Goal: Task Accomplishment & Management: Use online tool/utility

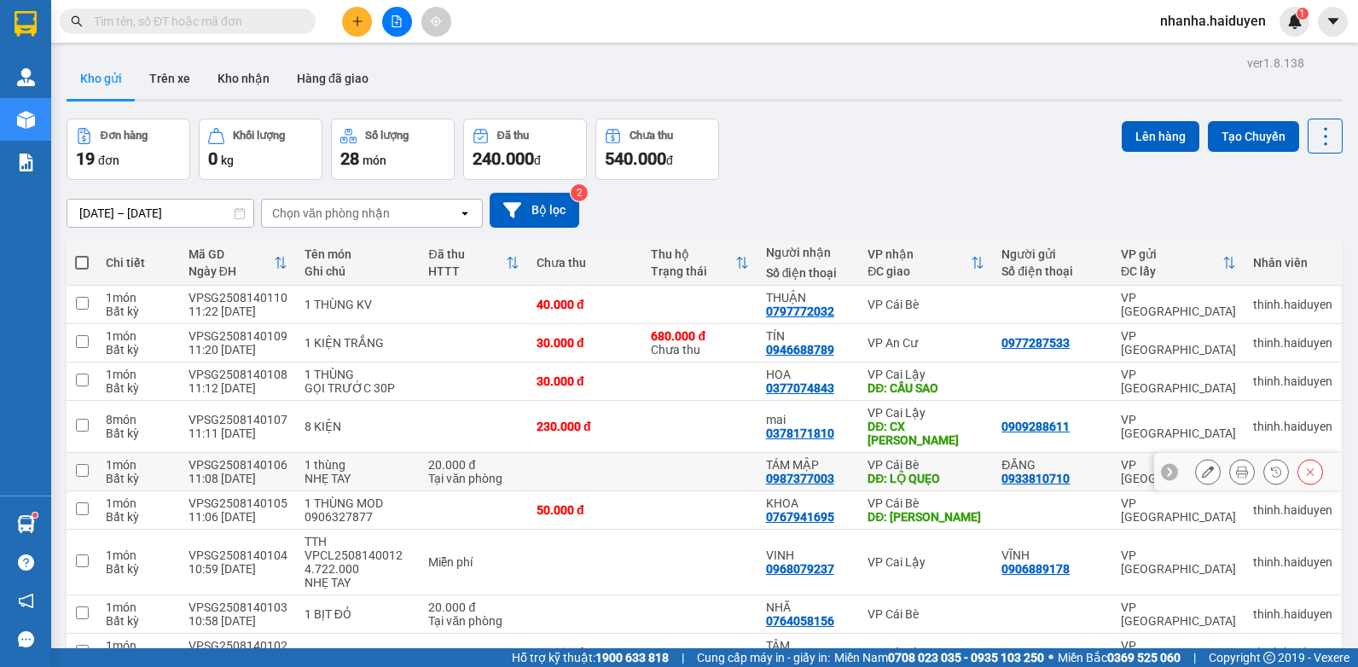
scroll to position [85, 0]
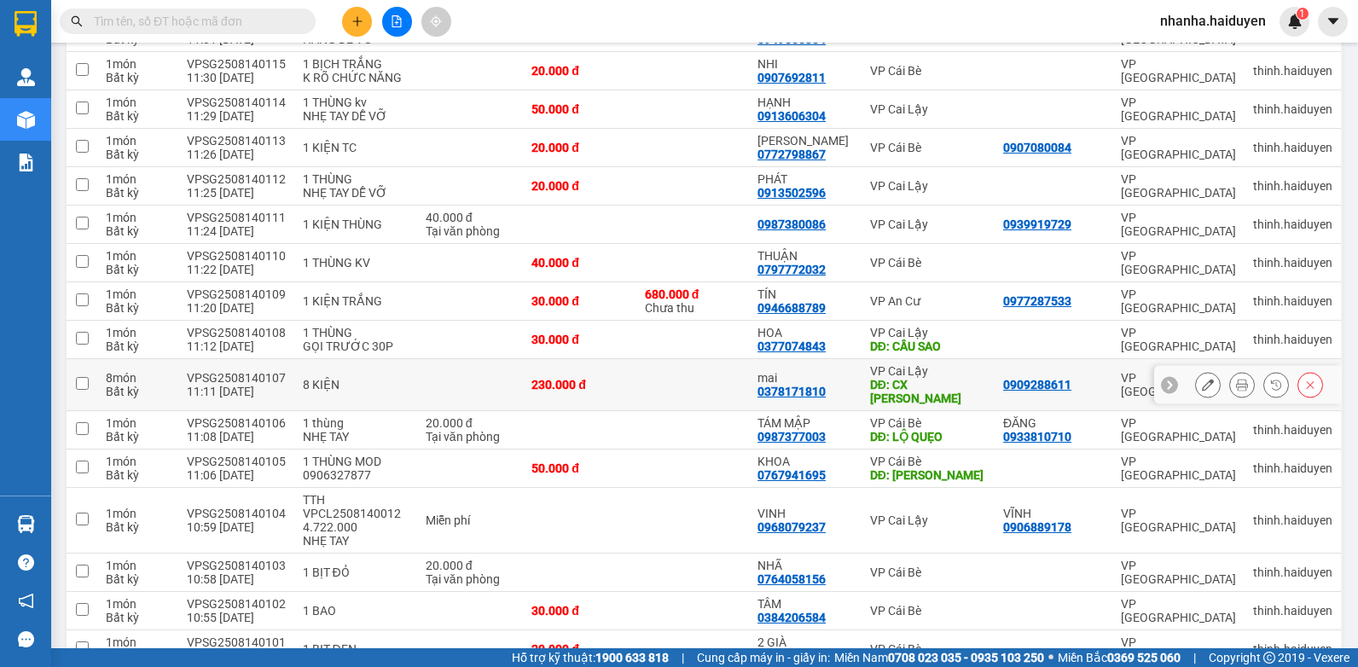
scroll to position [1361, 0]
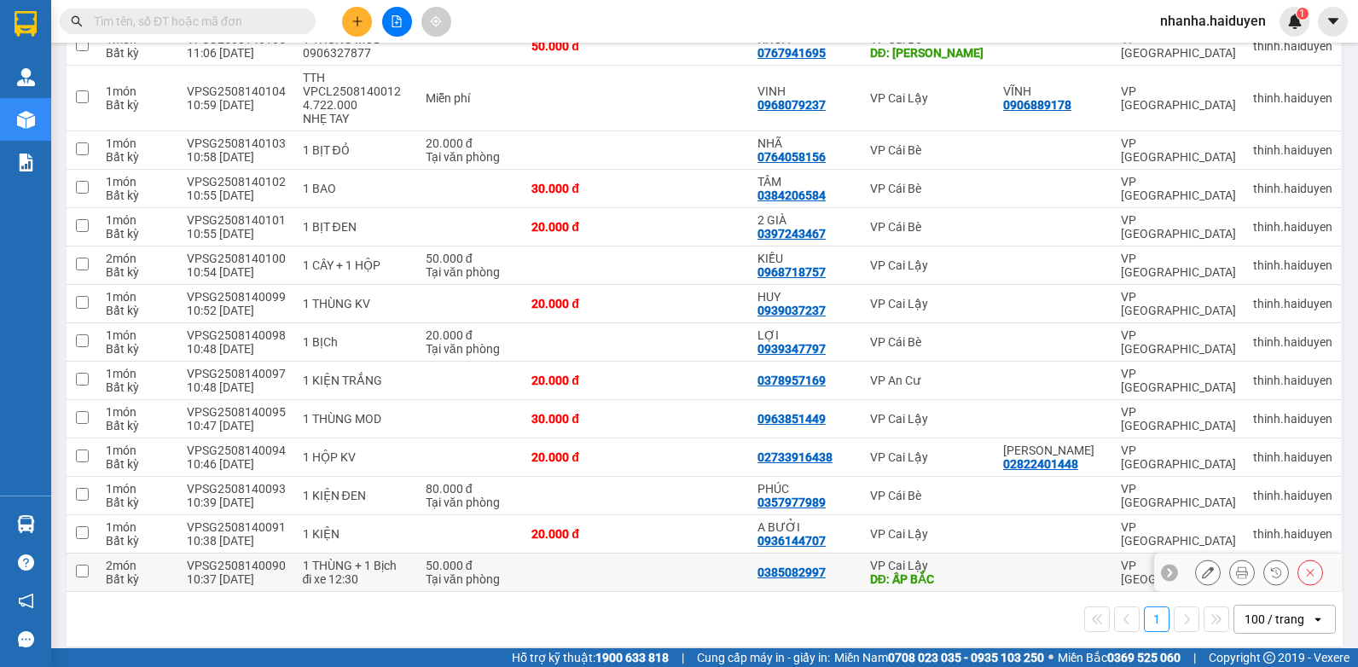
click at [657, 568] on td at bounding box center [692, 573] width 113 height 38
checkbox input "true"
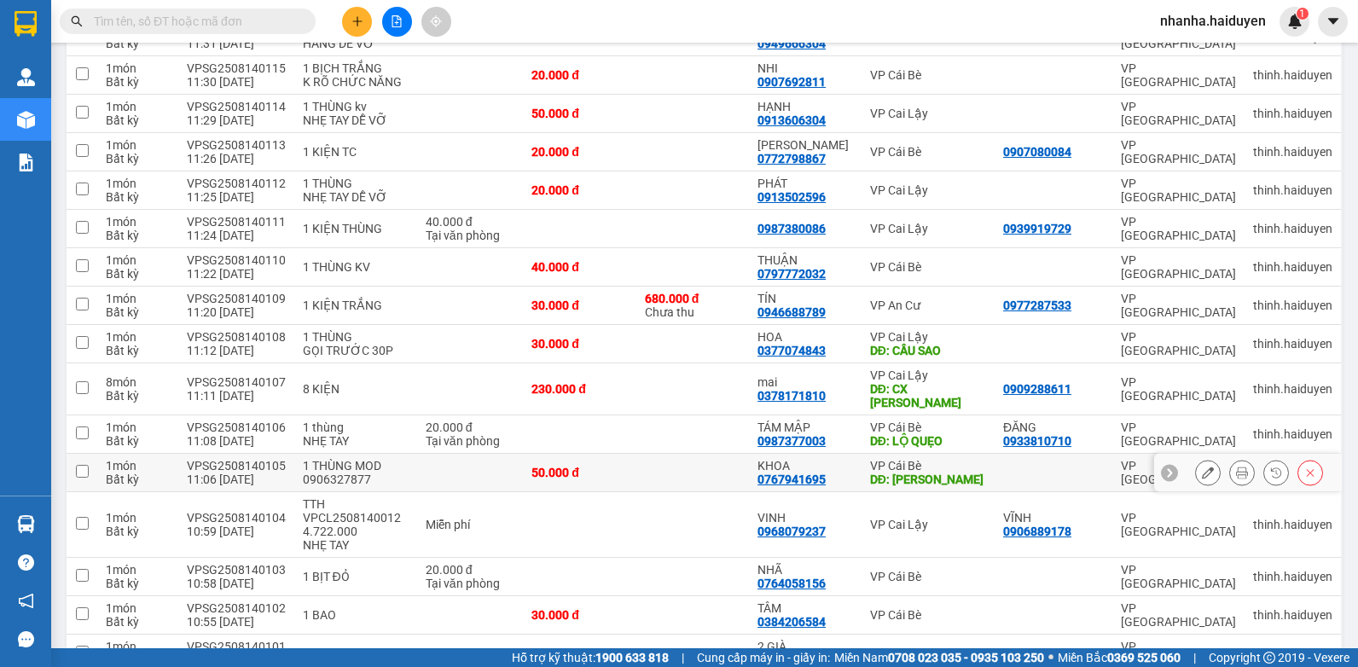
scroll to position [849, 0]
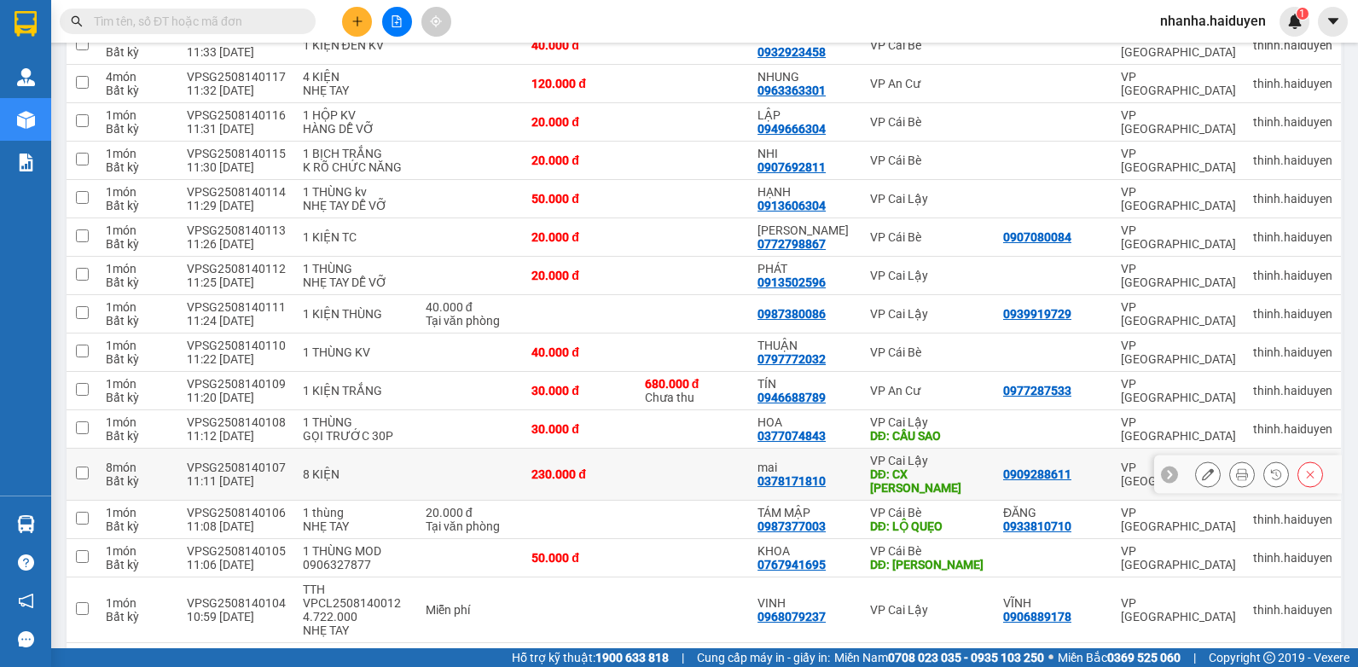
click at [712, 465] on td at bounding box center [692, 475] width 113 height 52
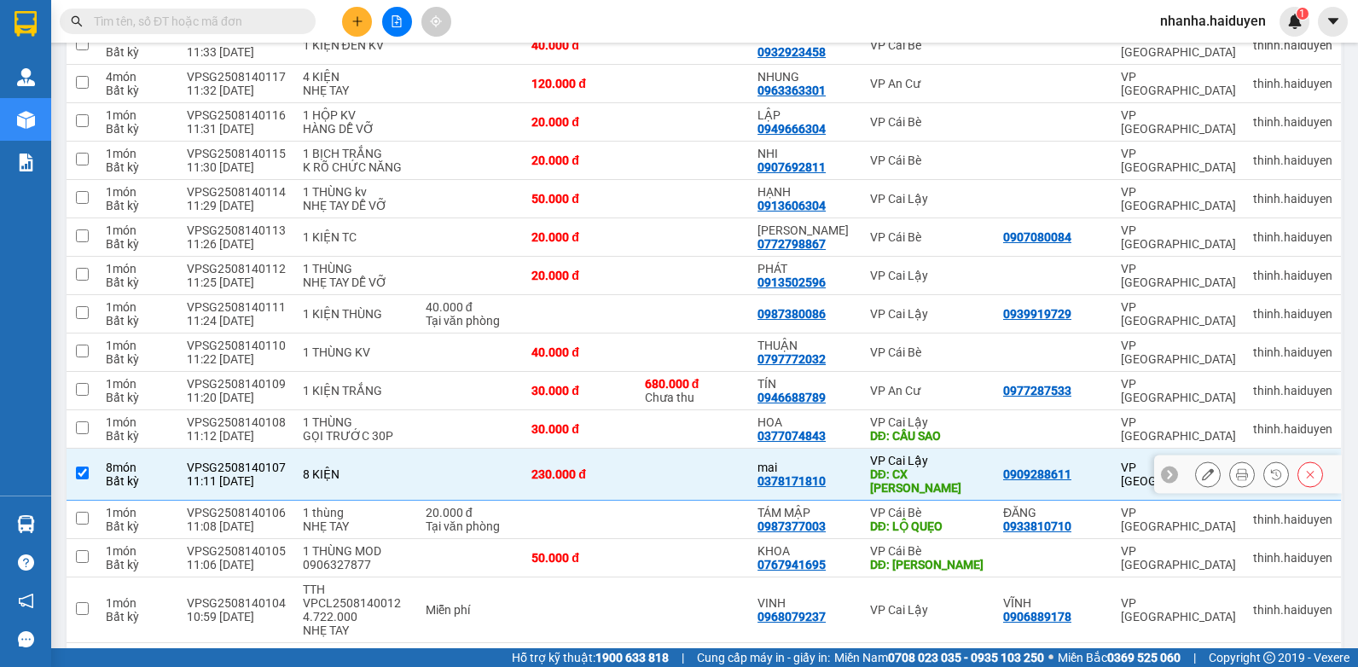
checkbox input "true"
click at [667, 434] on td at bounding box center [692, 429] width 113 height 38
checkbox input "true"
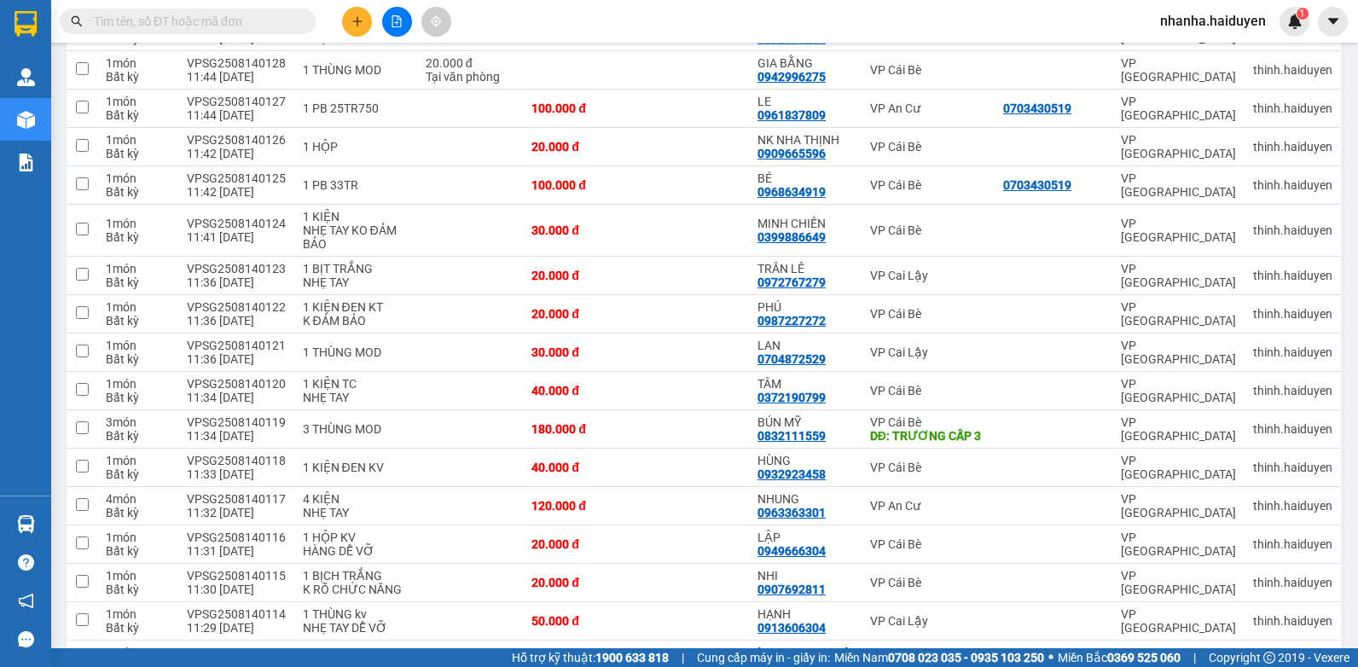
scroll to position [0, 0]
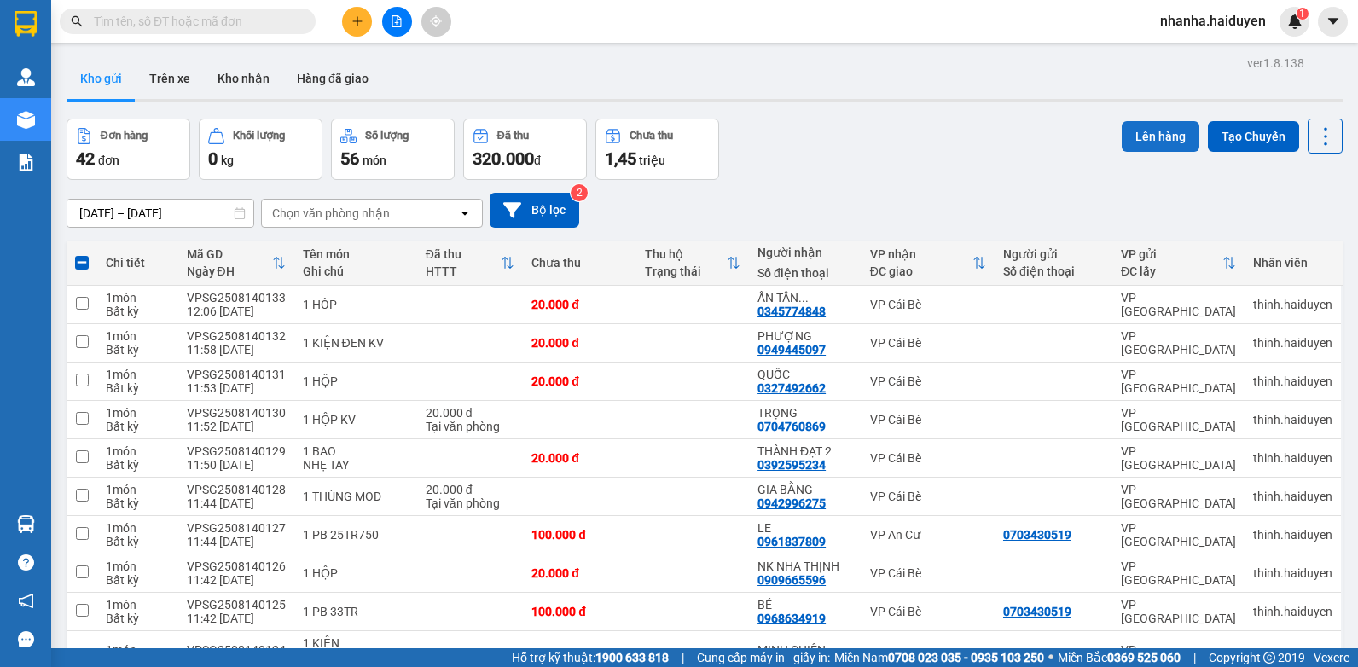
click at [1141, 130] on button "Lên hàng" at bounding box center [1161, 136] width 78 height 31
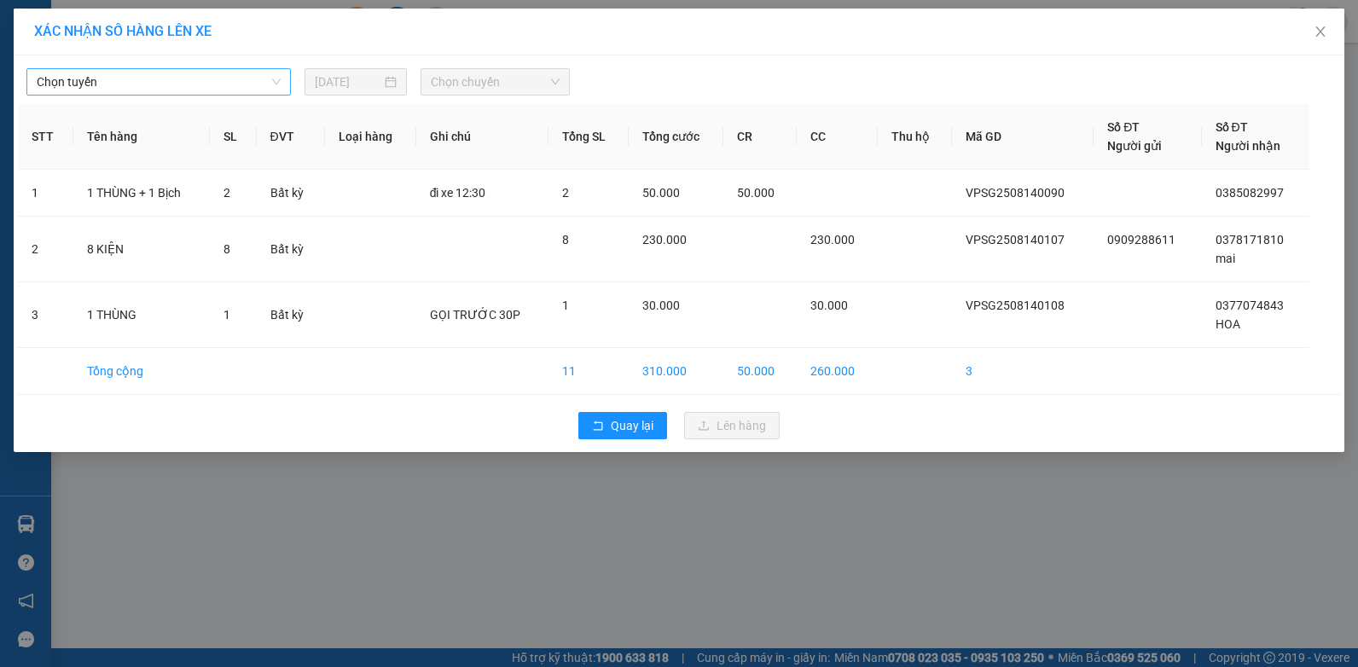
click at [221, 78] on span "Chọn tuyến" at bounding box center [159, 82] width 244 height 26
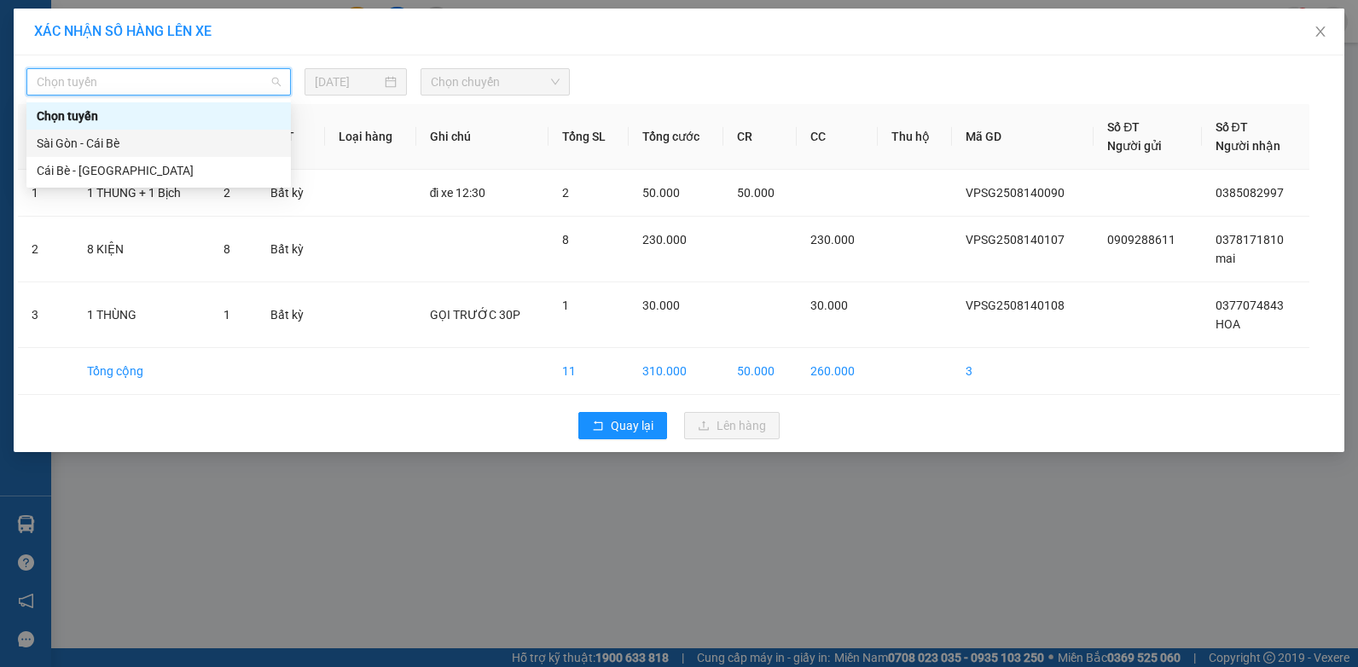
drag, startPoint x: 190, startPoint y: 151, endPoint x: 230, endPoint y: 144, distance: 39.8
click at [190, 150] on div "Sài Gòn - Cái Bè" at bounding box center [159, 143] width 244 height 19
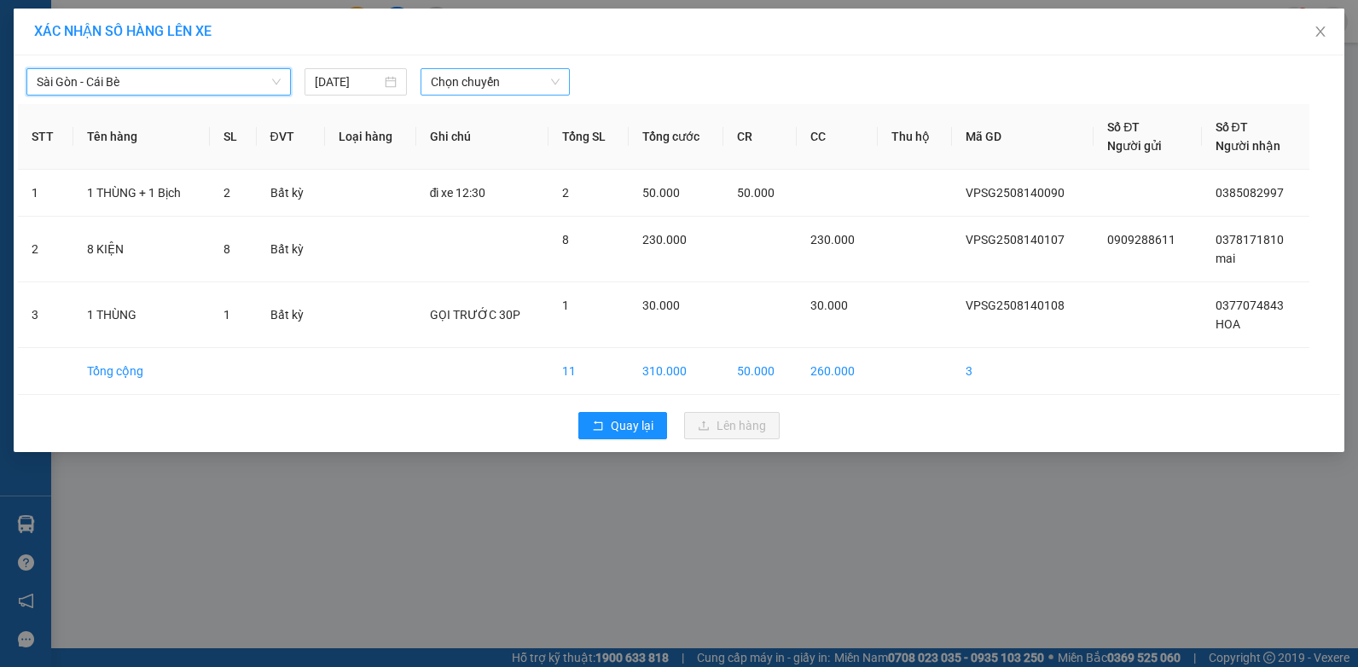
click at [462, 83] on span "Chọn chuyến" at bounding box center [495, 82] width 128 height 26
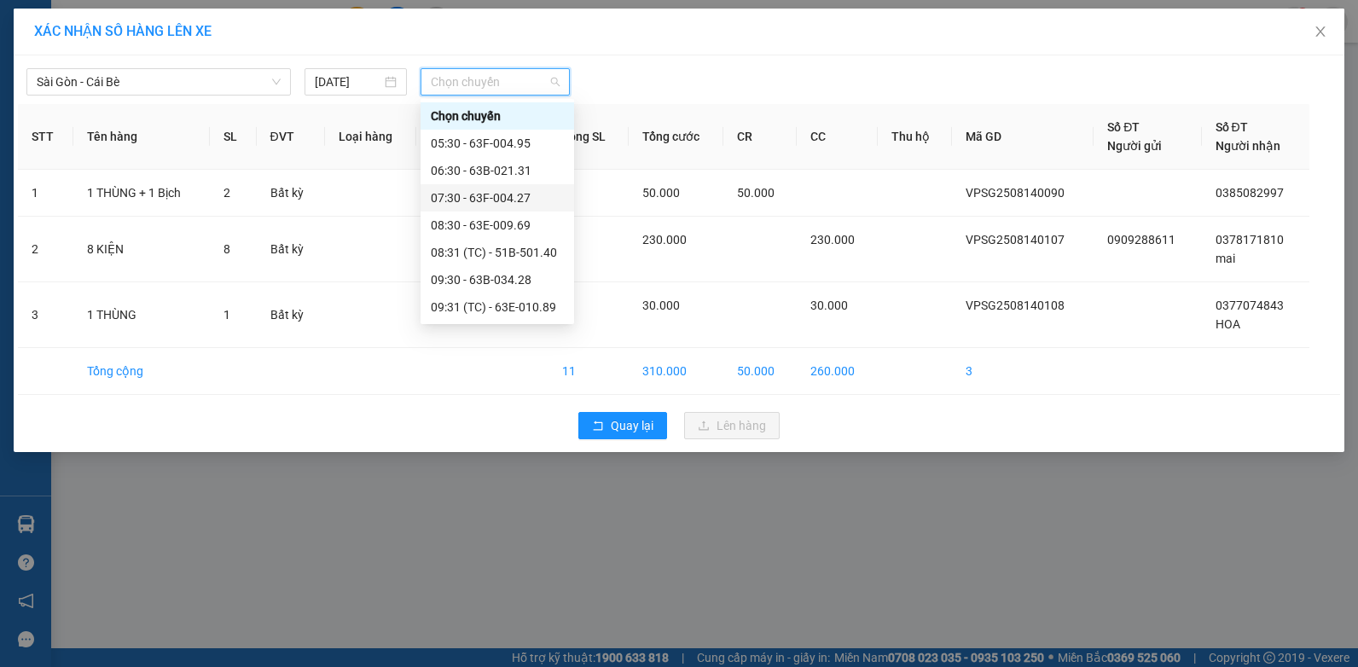
scroll to position [341, 0]
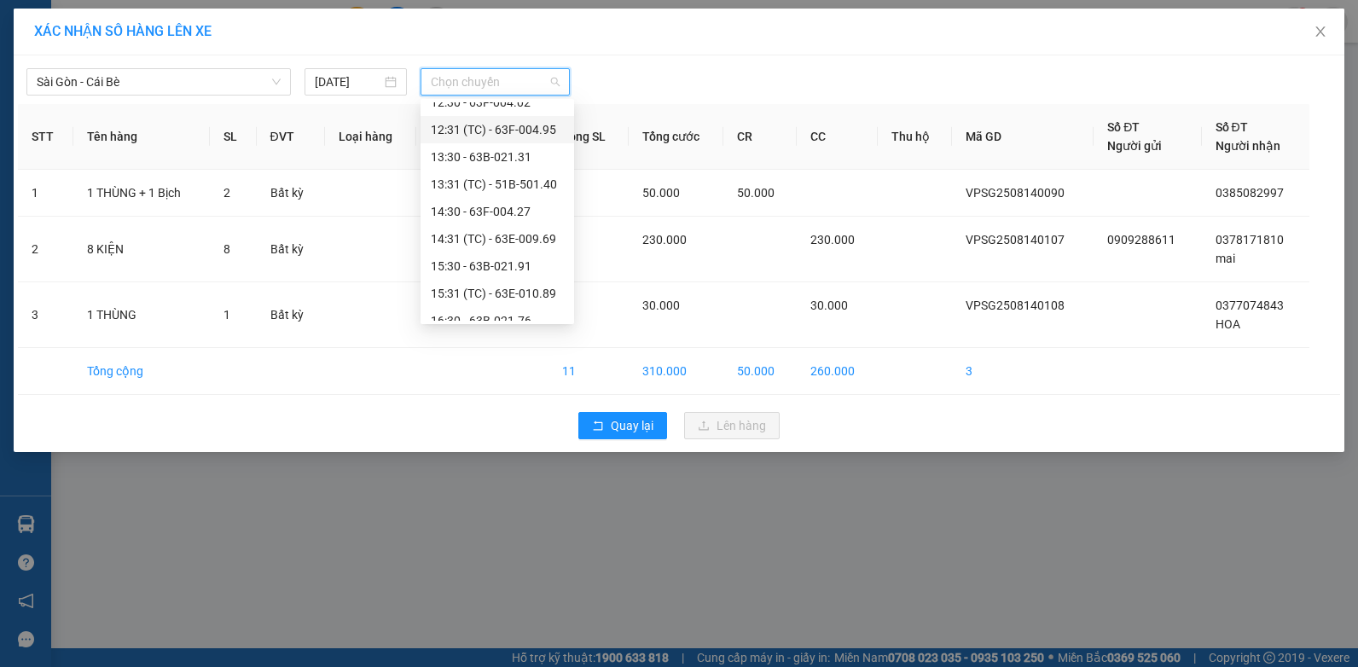
click at [519, 130] on div "12:31 (TC) - 63F-004.95" at bounding box center [497, 129] width 133 height 19
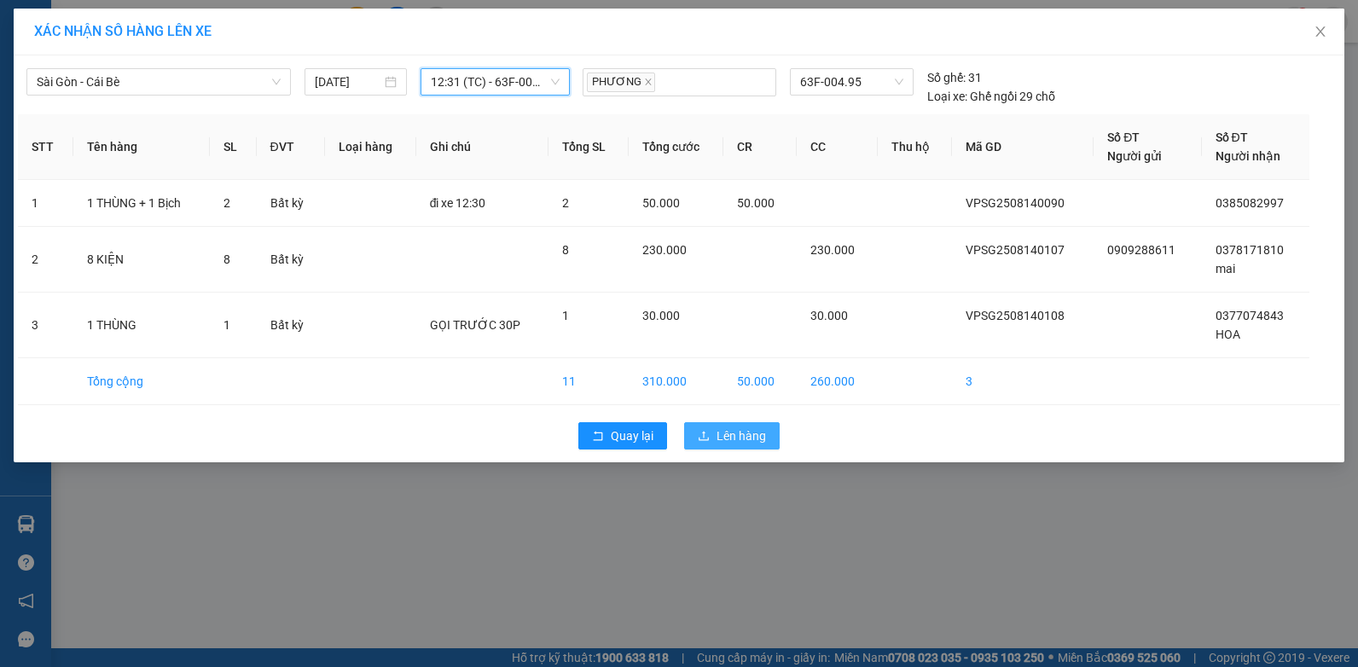
click at [715, 429] on button "Lên hàng" at bounding box center [732, 435] width 96 height 27
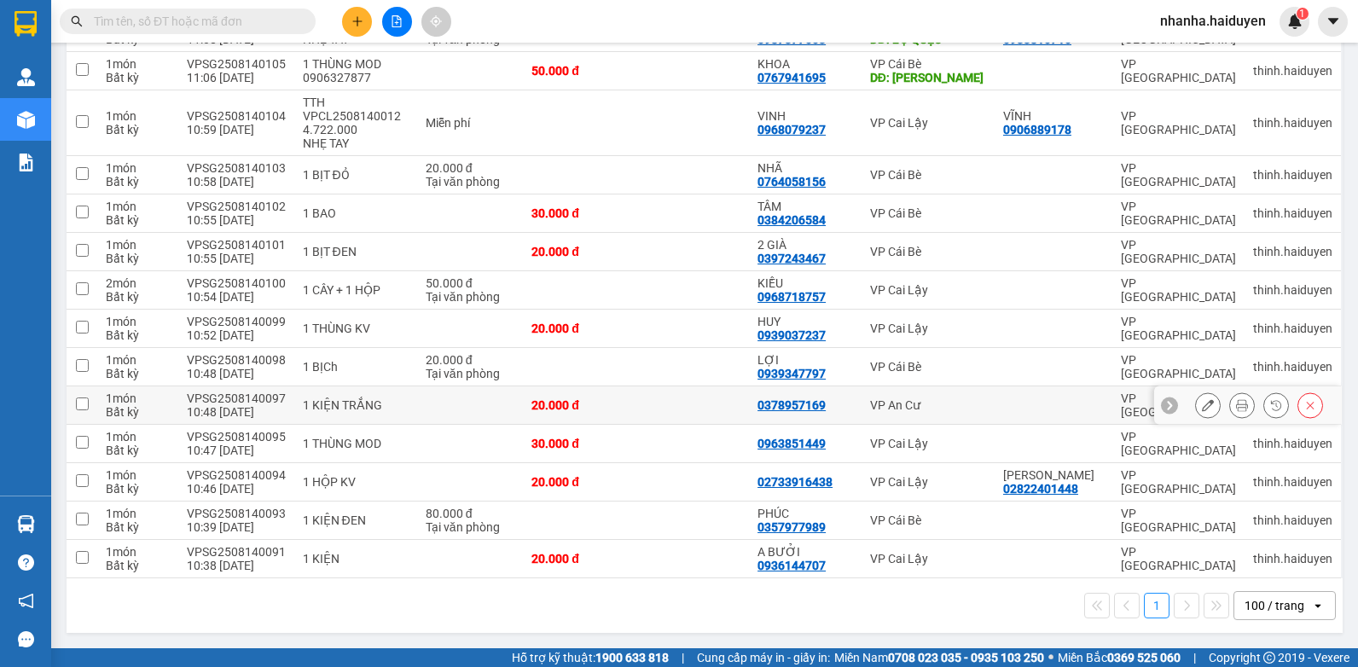
scroll to position [990, 0]
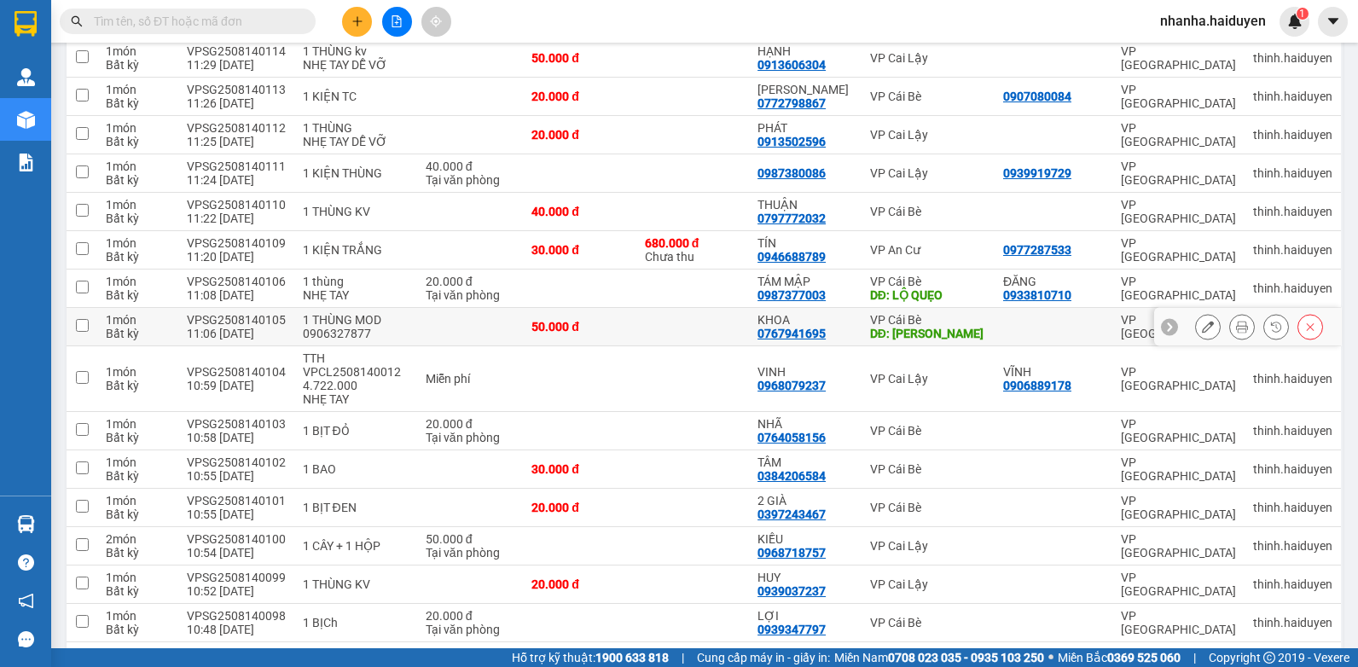
click at [779, 320] on div "KHOA" at bounding box center [806, 320] width 96 height 14
checkbox input "true"
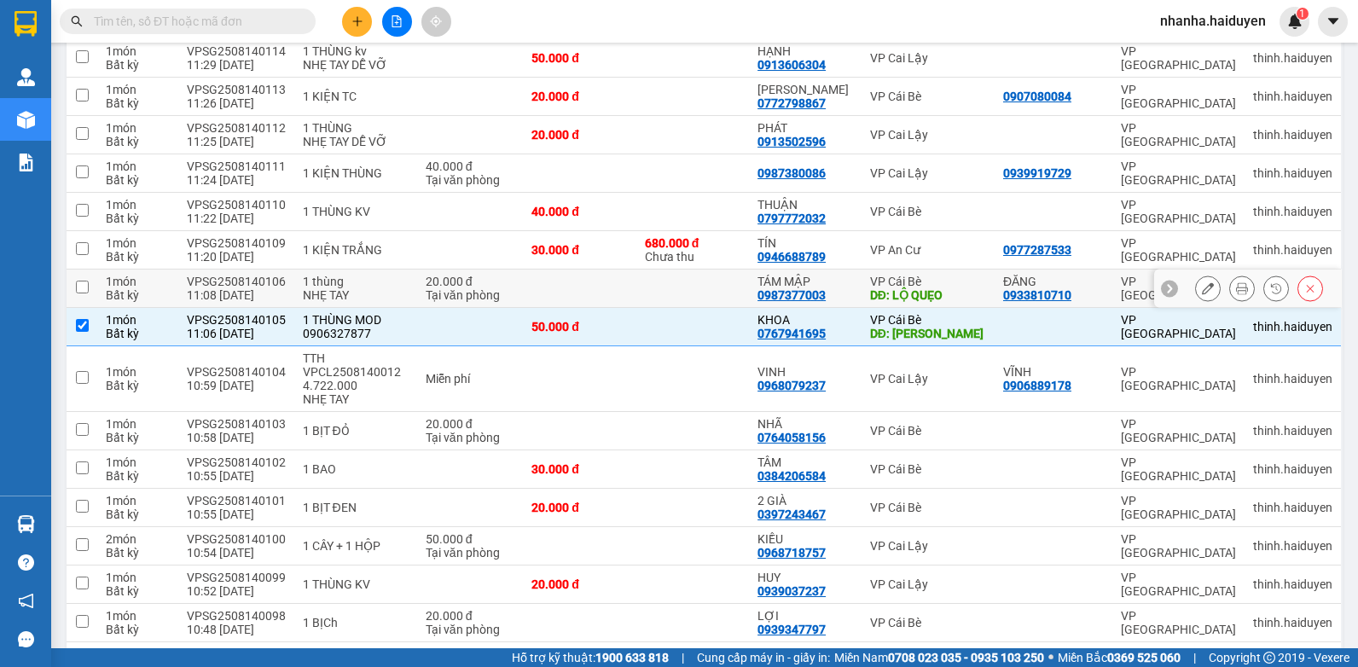
click at [789, 297] on div "0987377003" at bounding box center [792, 295] width 68 height 14
click at [701, 286] on td at bounding box center [692, 289] width 113 height 38
checkbox input "true"
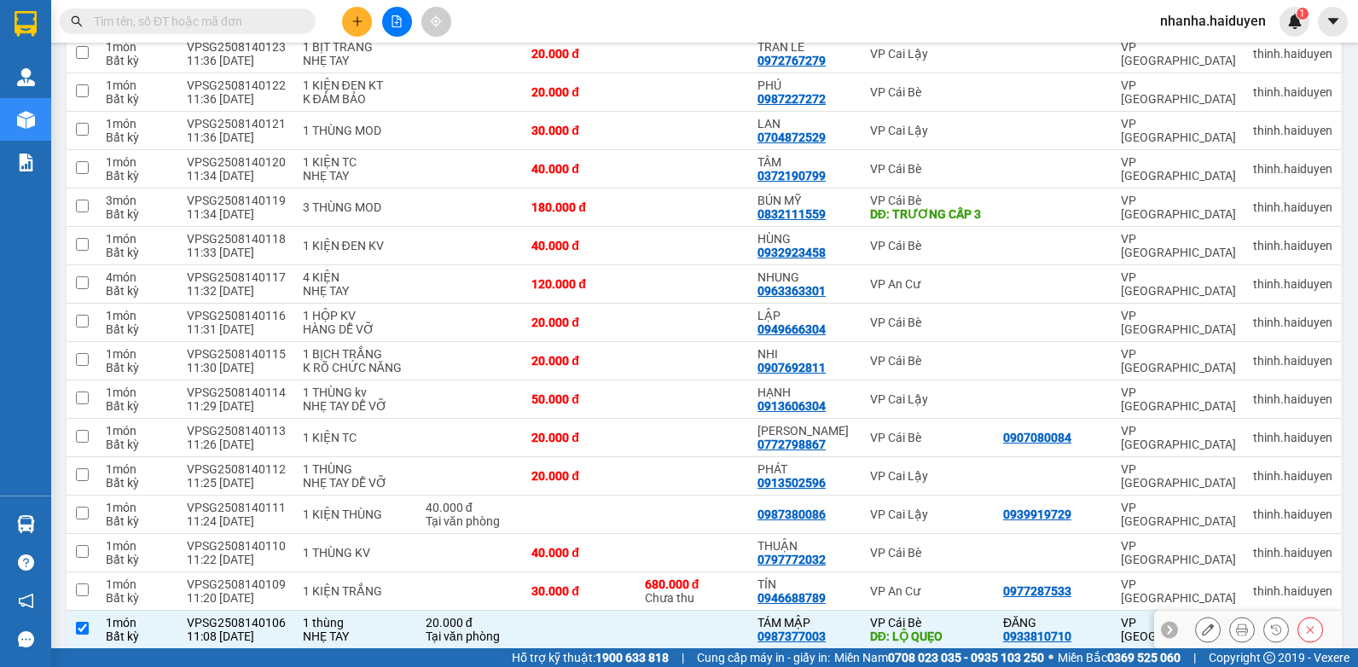
scroll to position [478, 0]
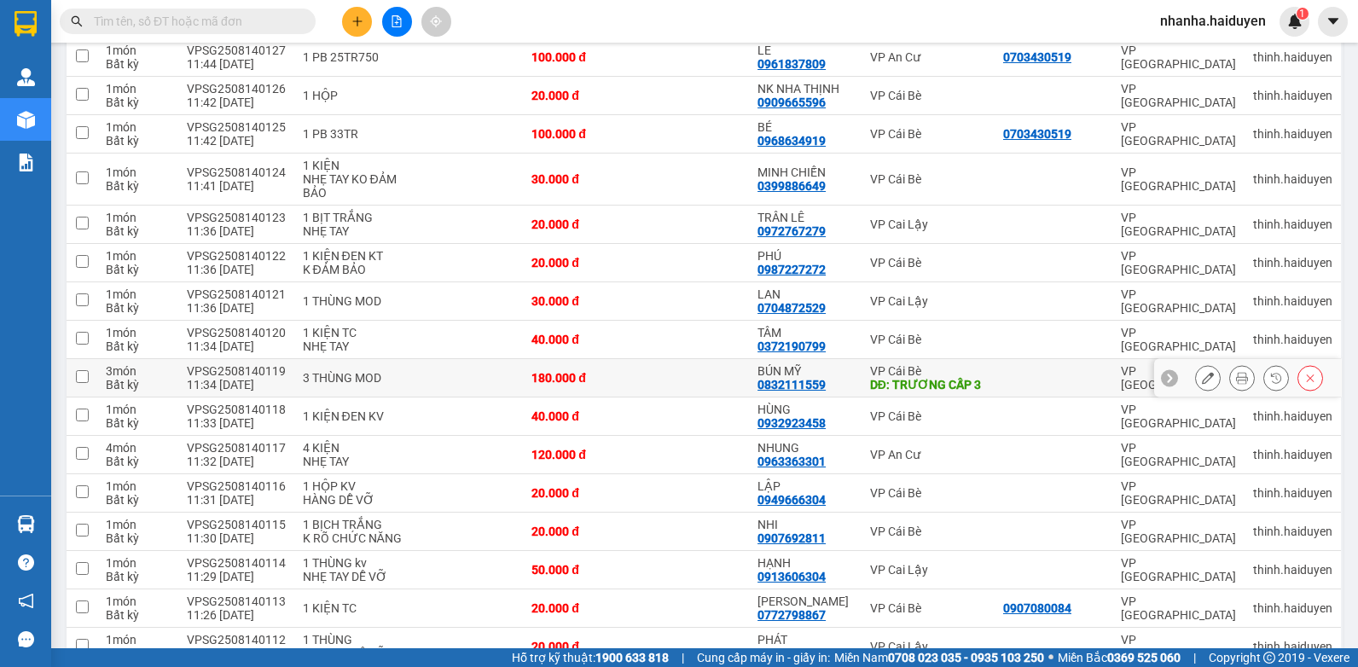
click at [687, 386] on td at bounding box center [692, 378] width 113 height 38
checkbox input "true"
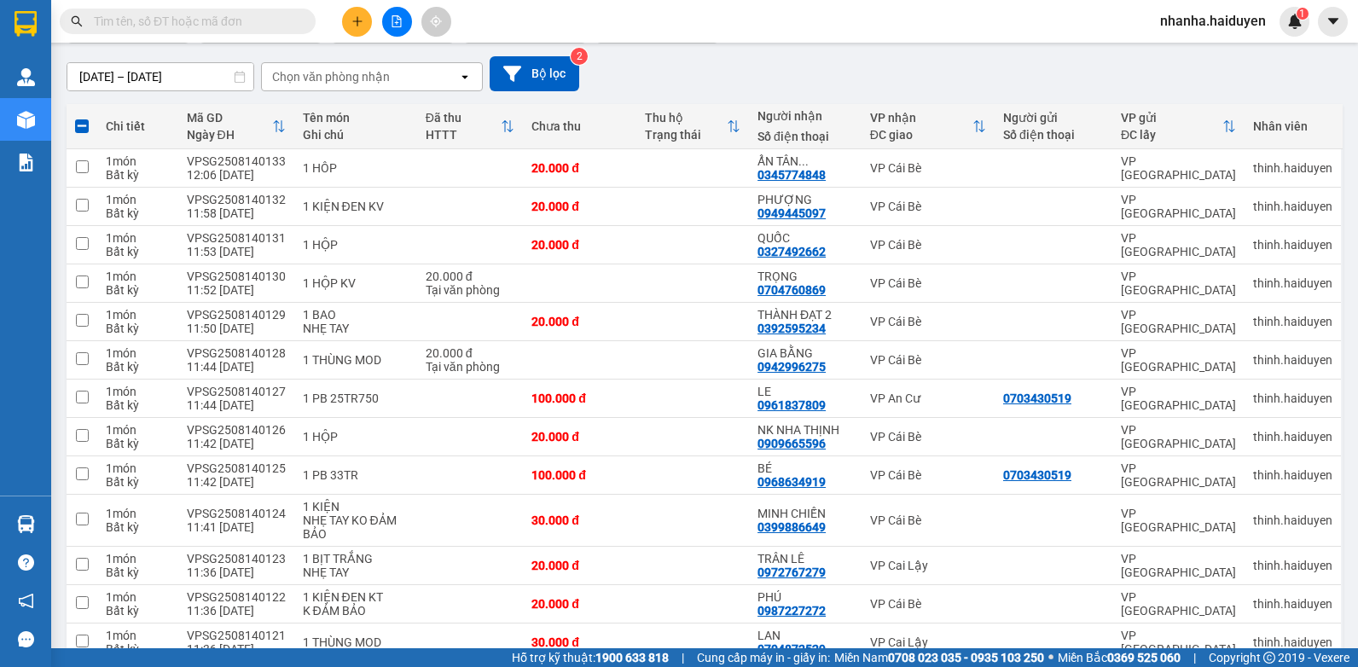
scroll to position [0, 0]
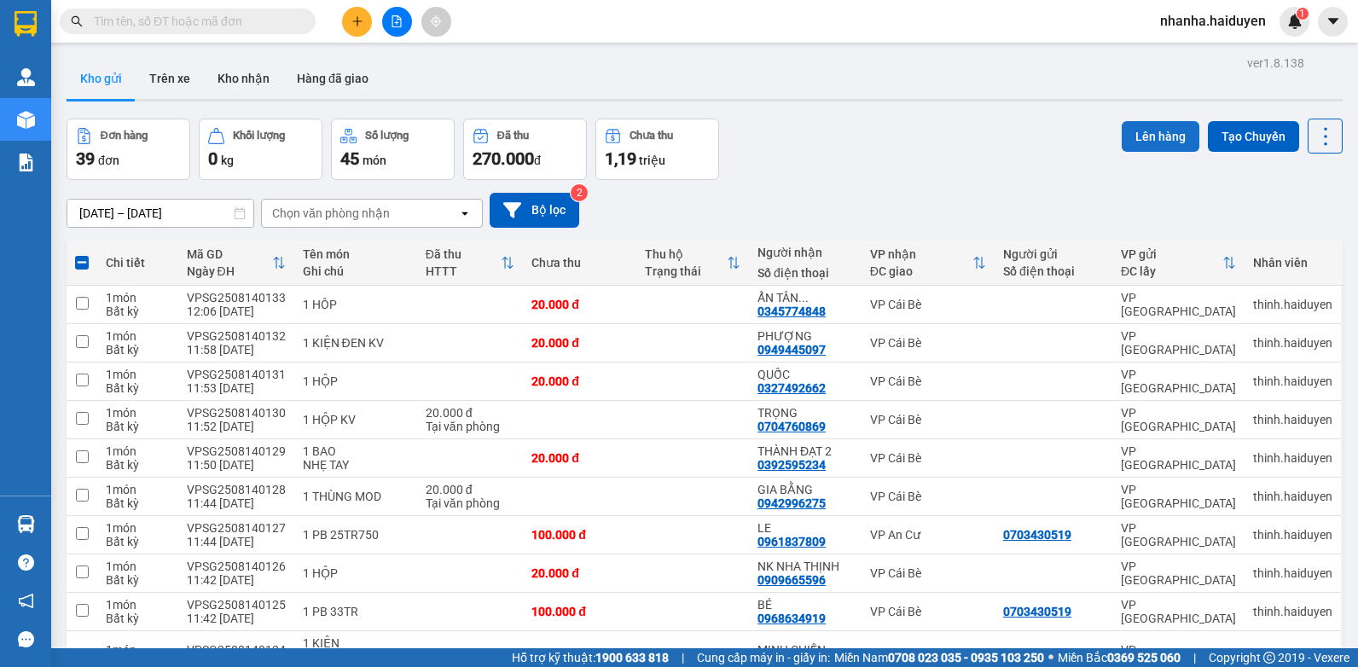
click at [1135, 139] on button "Lên hàng" at bounding box center [1161, 136] width 78 height 31
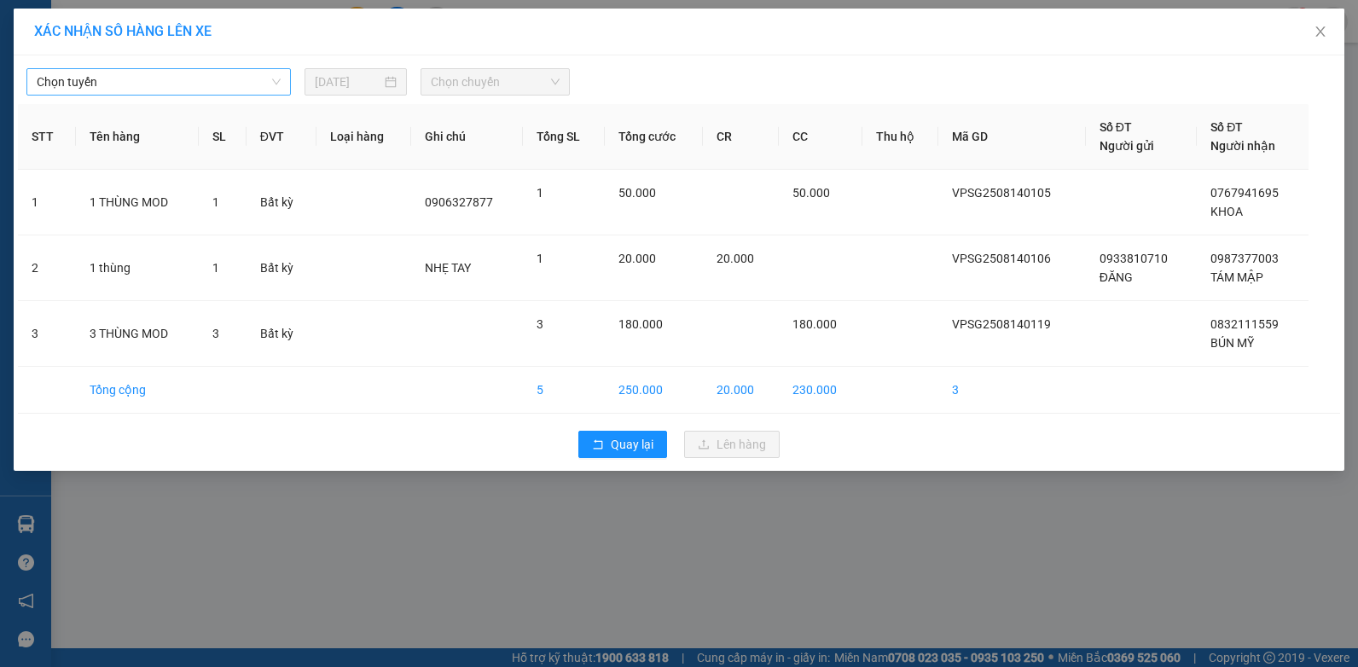
click at [138, 88] on span "Chọn tuyến" at bounding box center [159, 82] width 244 height 26
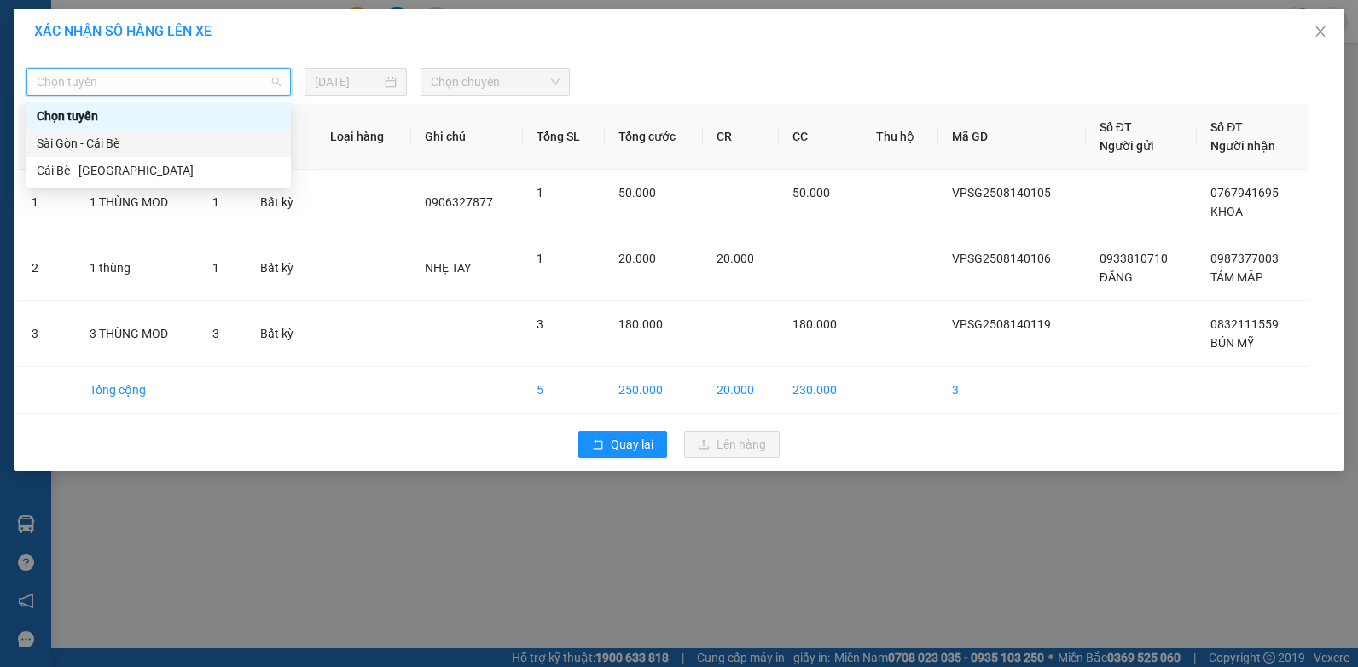
click at [135, 151] on div "Sài Gòn - Cái Bè" at bounding box center [159, 143] width 244 height 19
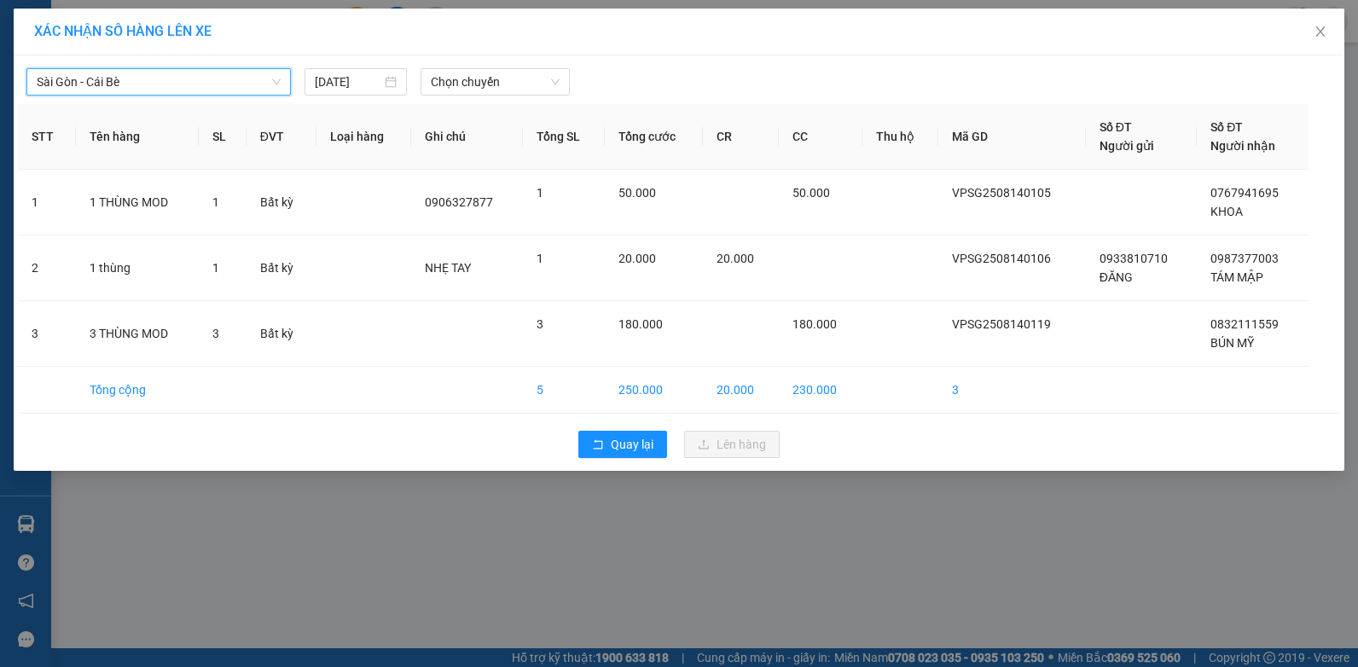
click at [488, 66] on div "Sài Gòn - Cái Bè [GEOGRAPHIC_DATA] - Cái Bè [DATE] [PERSON_NAME]" at bounding box center [679, 78] width 1322 height 36
click at [485, 85] on span "Chọn chuyến" at bounding box center [495, 82] width 128 height 26
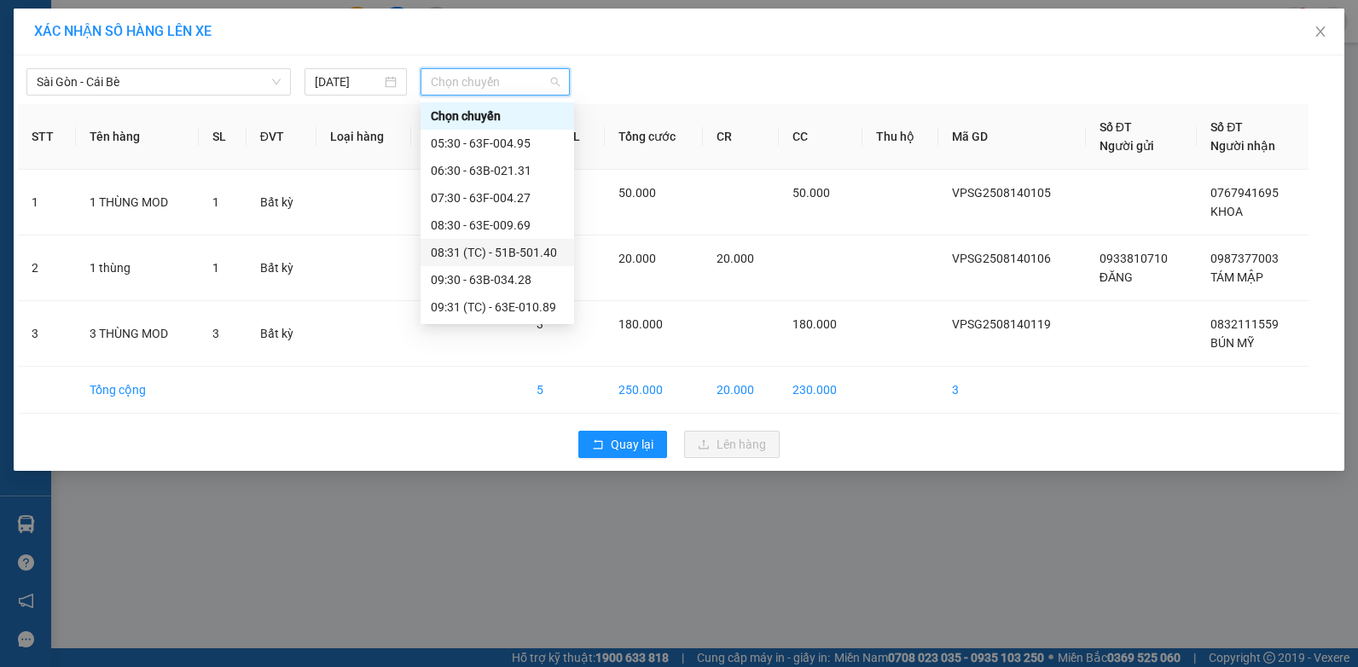
scroll to position [171, 0]
click at [493, 261] on div "12:30 - 63F-004.02" at bounding box center [498, 272] width 154 height 27
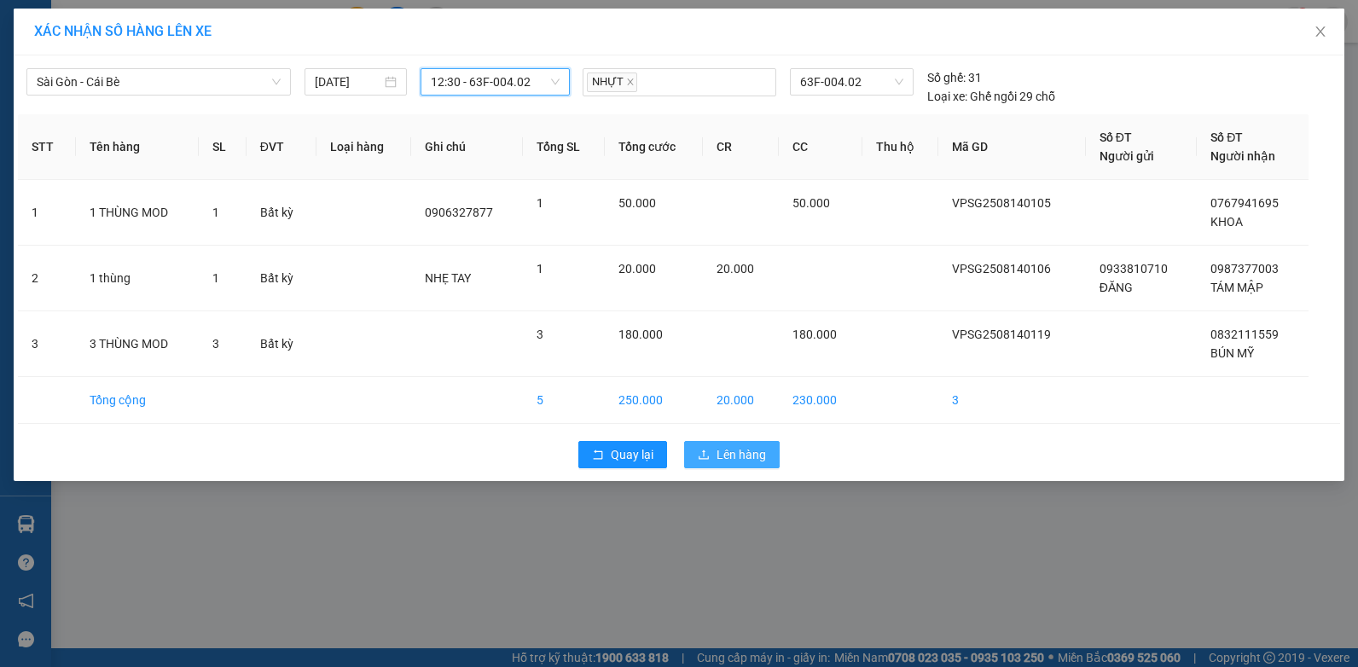
click at [729, 455] on span "Lên hàng" at bounding box center [741, 454] width 49 height 19
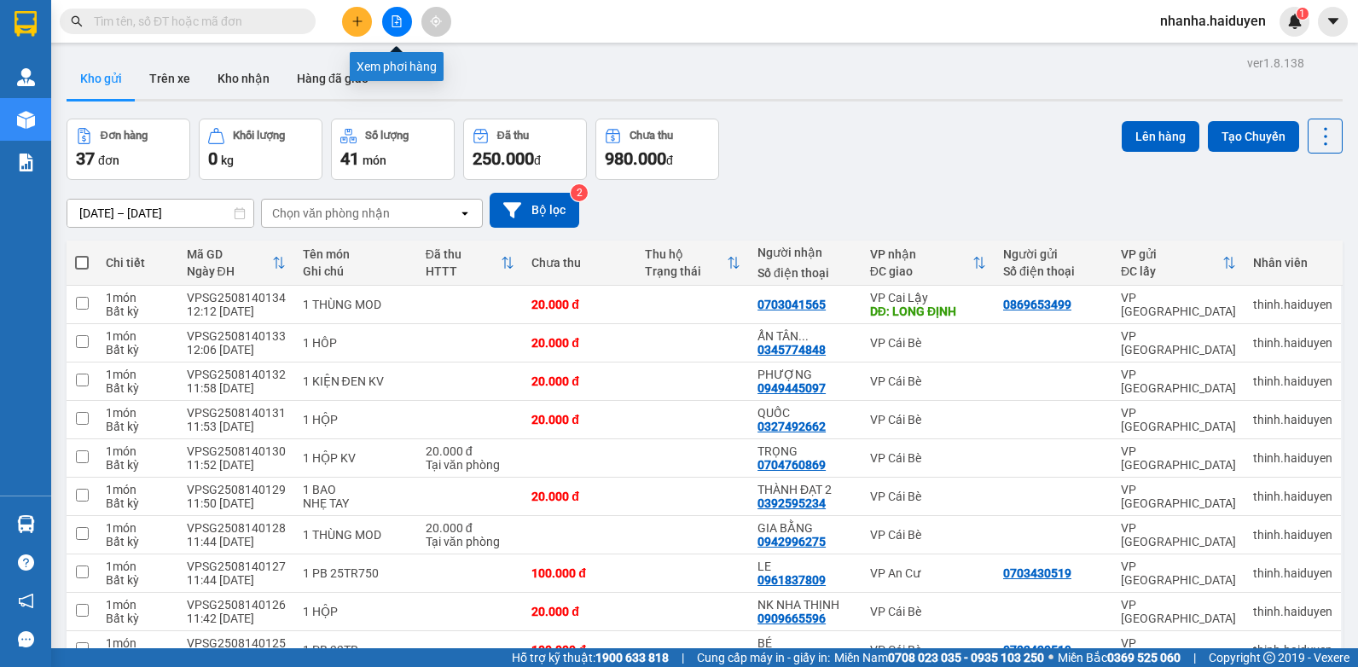
click at [394, 18] on icon "file-add" at bounding box center [397, 21] width 12 height 12
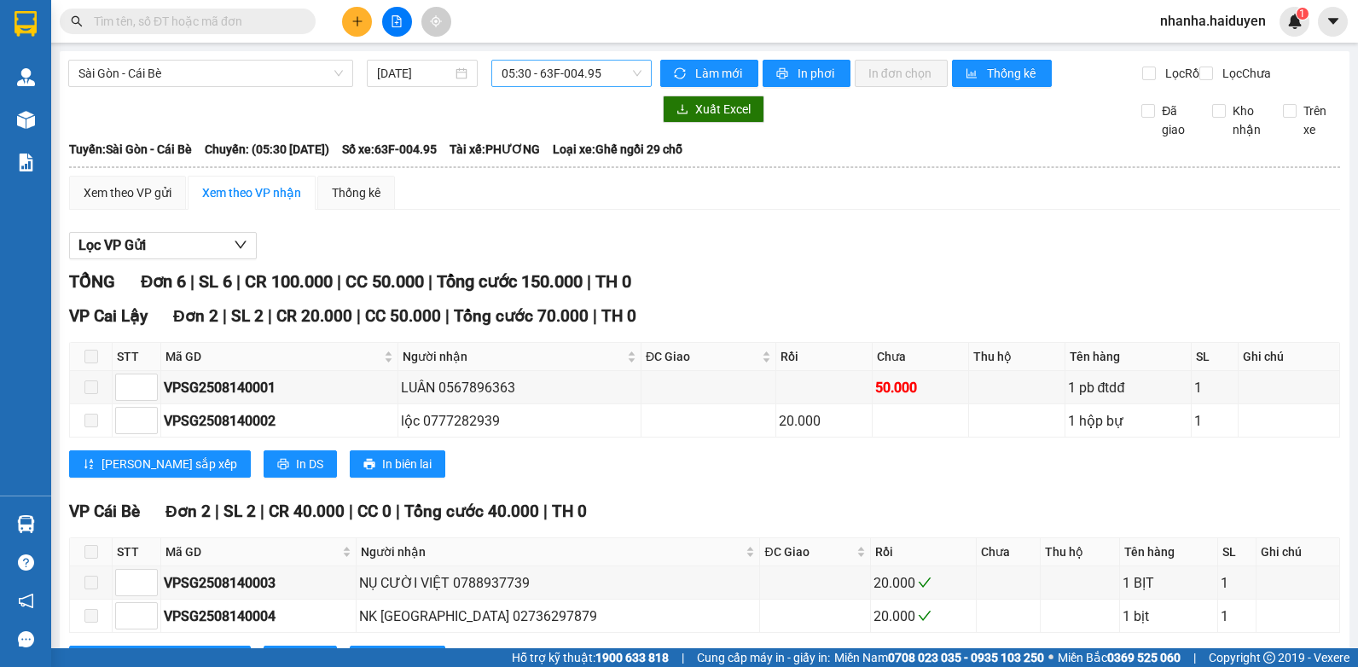
click at [518, 67] on span "05:30 - 63F-004.95" at bounding box center [572, 74] width 140 height 26
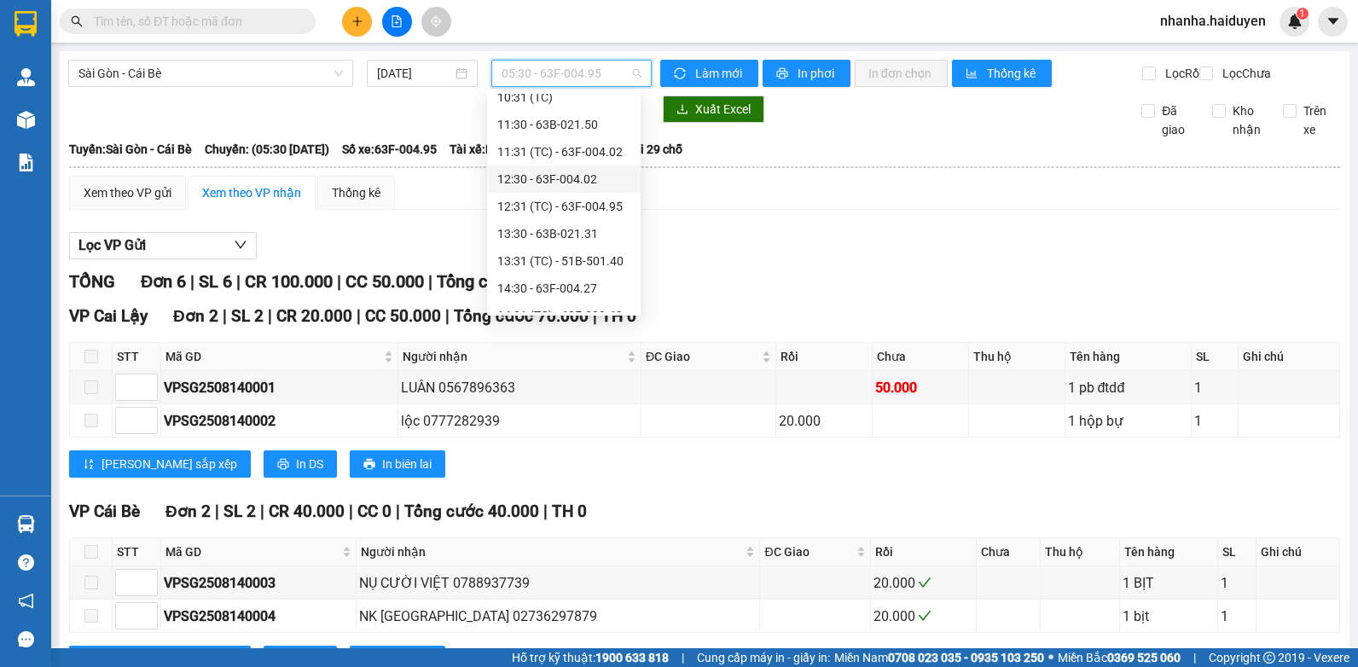
scroll to position [171, 0]
click at [569, 259] on div "12:30 - 63F-004.02" at bounding box center [563, 264] width 133 height 19
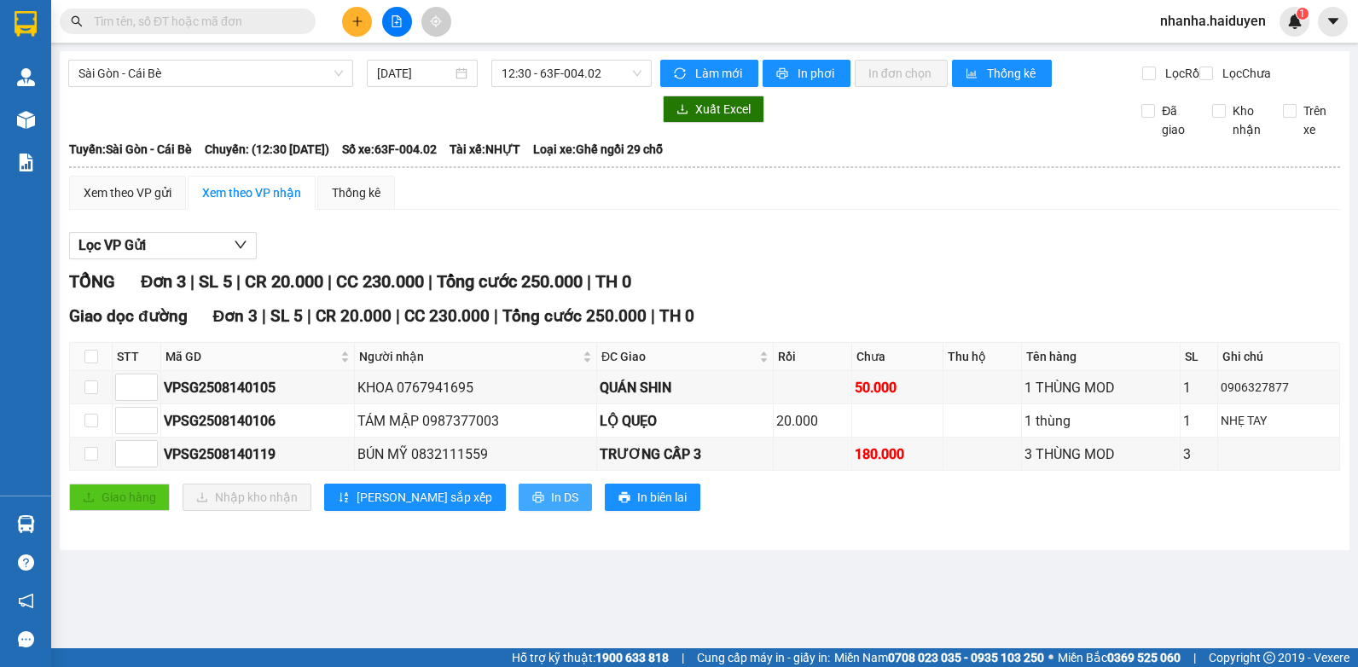
click at [551, 507] on span "In DS" at bounding box center [564, 497] width 27 height 19
click at [622, 65] on span "12:30 - 63F-004.02" at bounding box center [572, 74] width 140 height 26
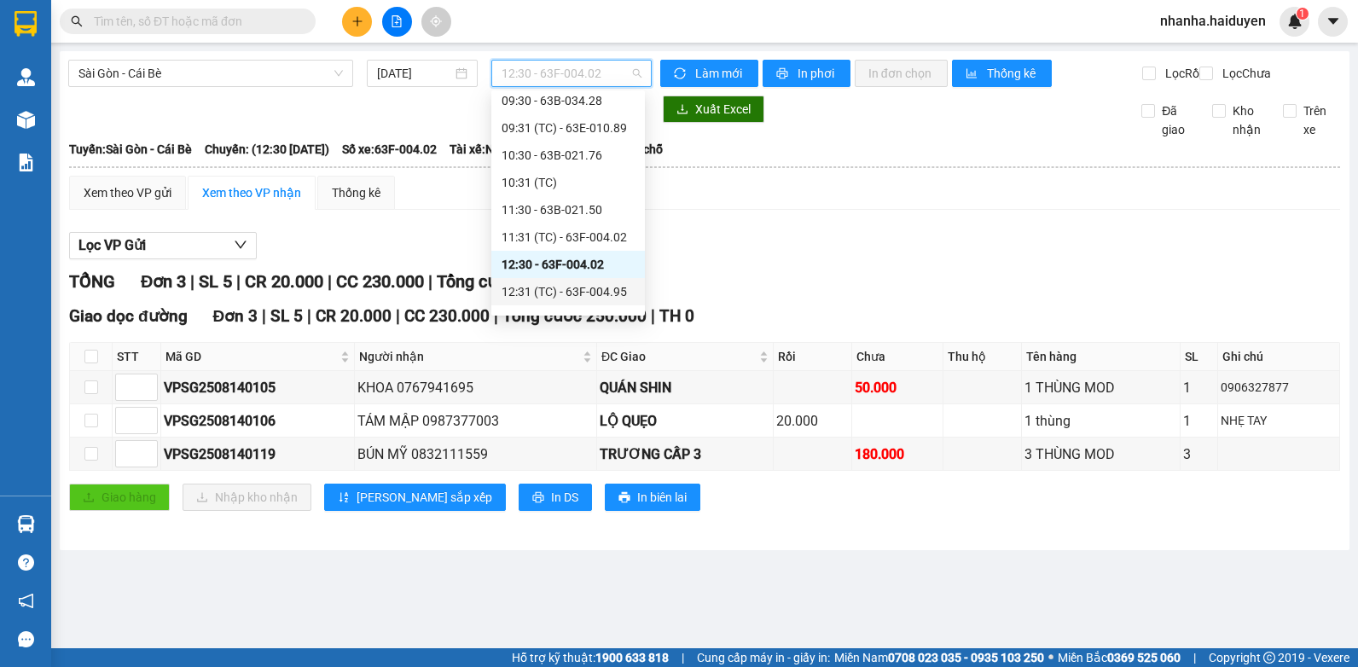
click at [607, 280] on div "12:31 (TC) - 63F-004.95" at bounding box center [568, 291] width 154 height 27
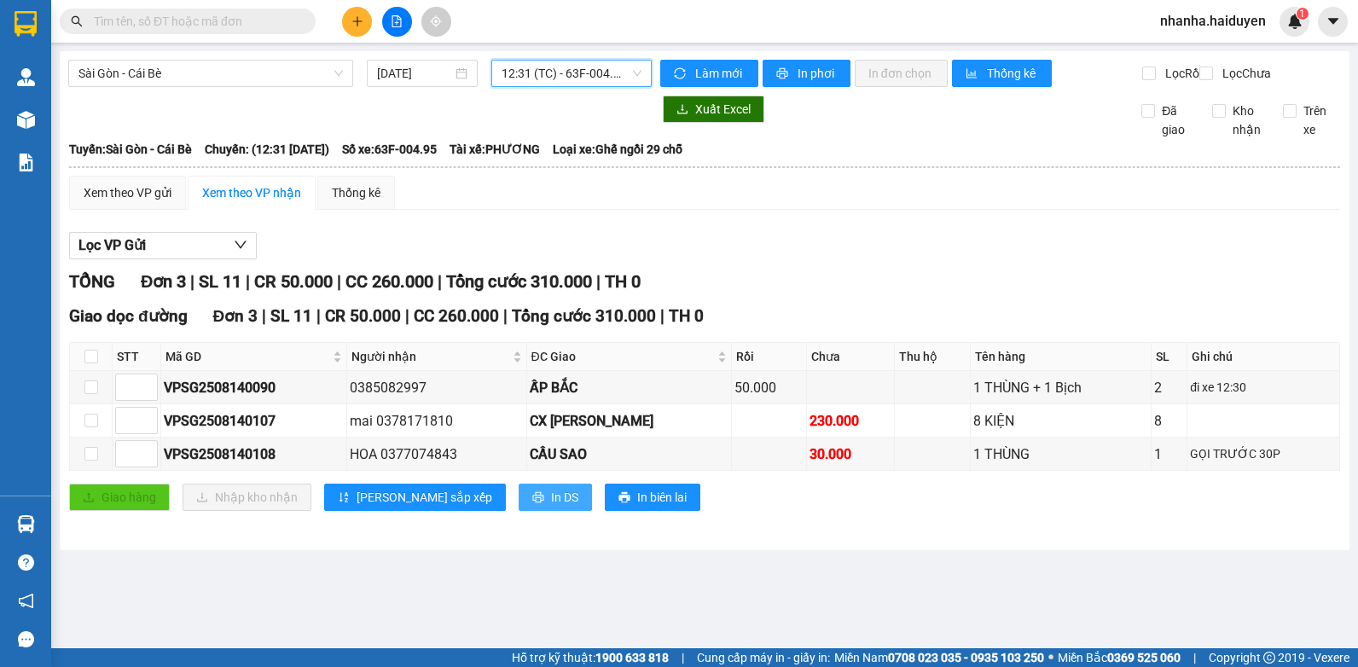
click at [532, 503] on icon "printer" at bounding box center [537, 497] width 11 height 11
